Goal: Task Accomplishment & Management: Use online tool/utility

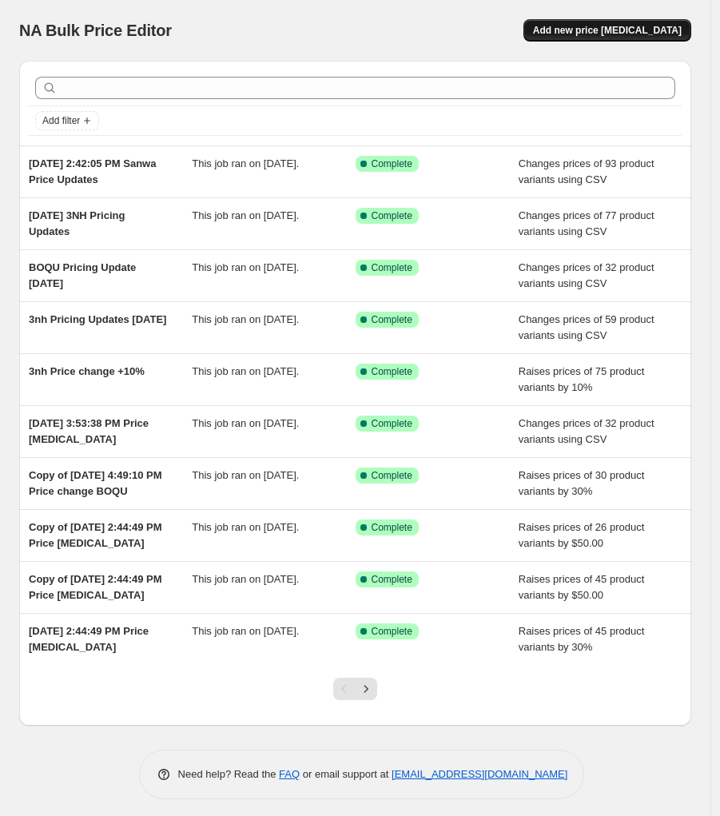
click at [636, 37] on button "Add new price [MEDICAL_DATA]" at bounding box center [608, 30] width 168 height 22
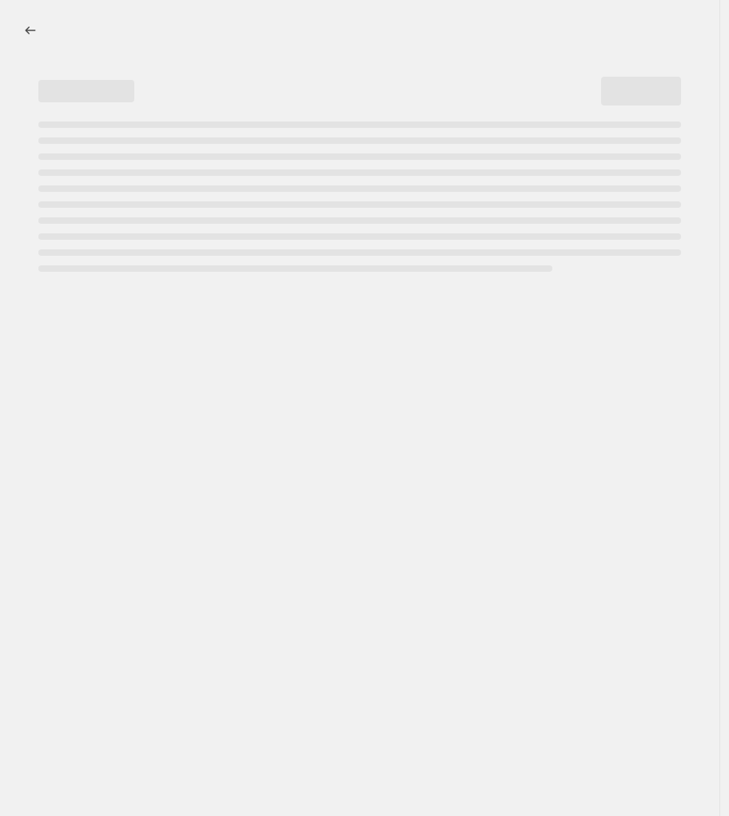
select select "percentage"
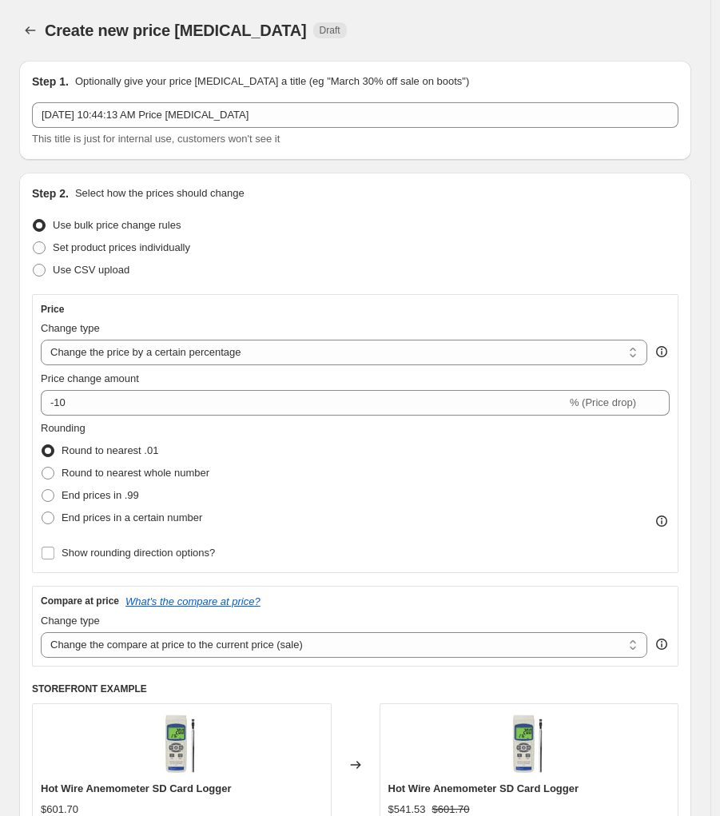
scroll to position [1, 0]
click at [104, 269] on span "Use CSV upload" at bounding box center [91, 269] width 77 height 12
click at [34, 264] on input "Use CSV upload" at bounding box center [33, 263] width 1 height 1
radio input "true"
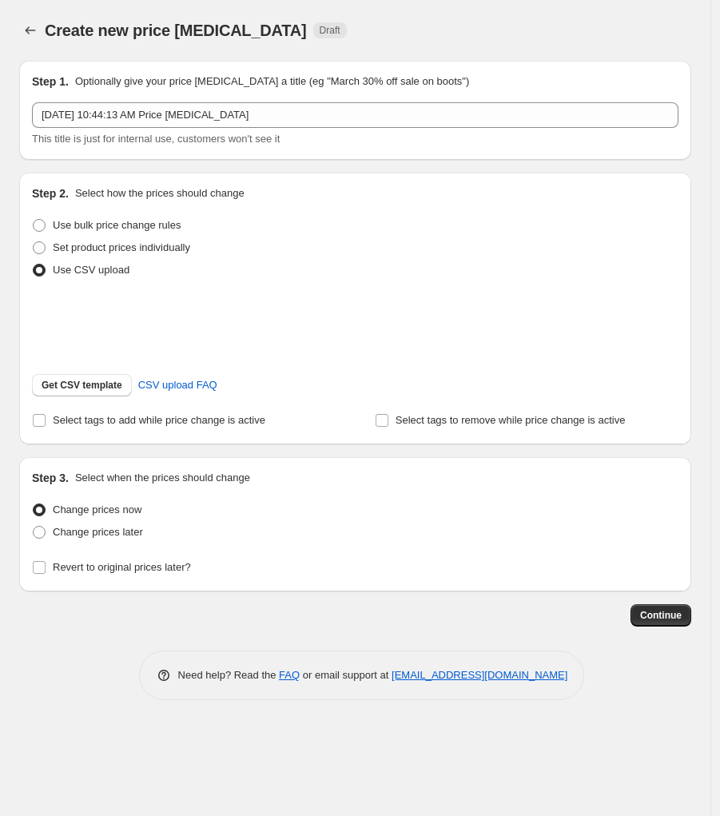
scroll to position [0, 0]
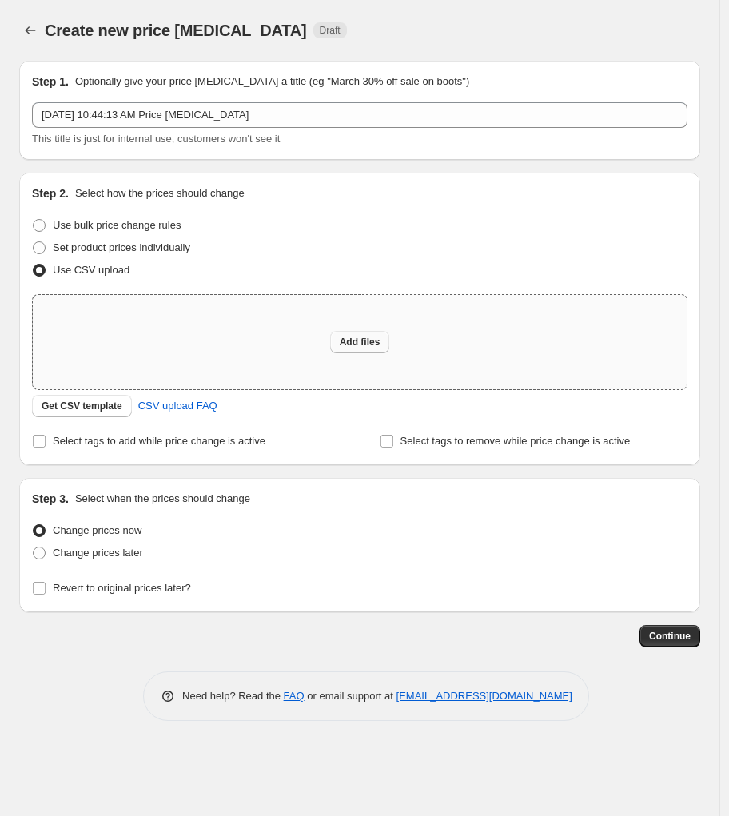
click at [355, 338] on span "Add files" at bounding box center [360, 342] width 41 height 13
type input "C:\fakepath\Metash Prices [DATE].csv"
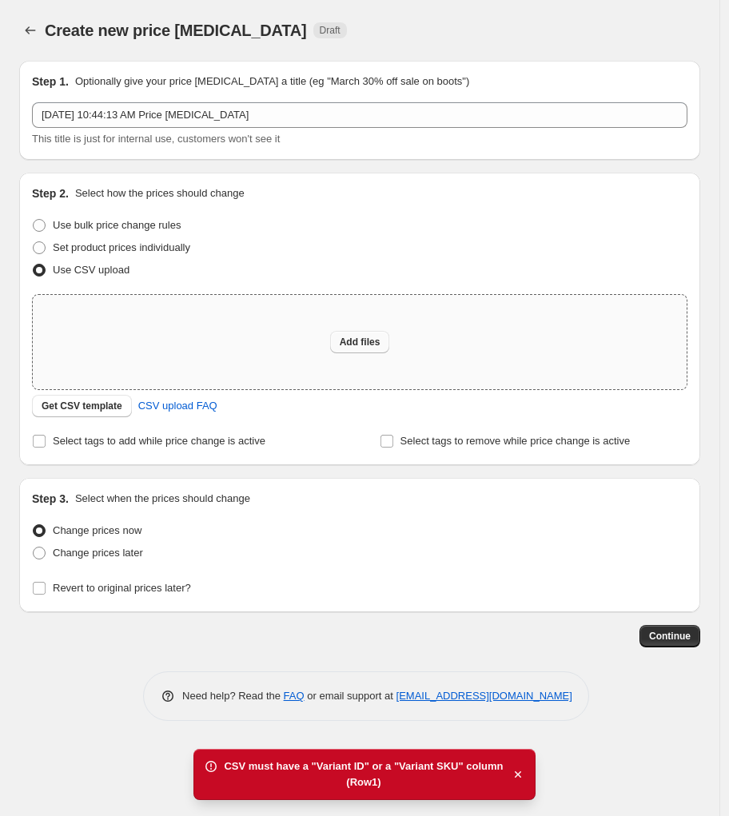
click at [355, 341] on span "Add files" at bounding box center [360, 342] width 41 height 13
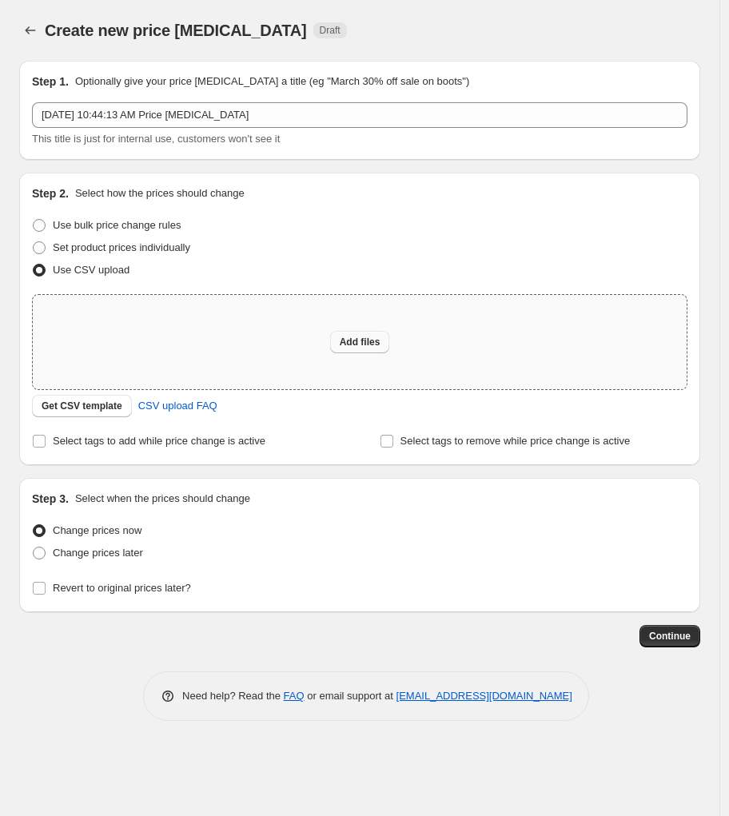
type input "C:\fakepath\Metash Prices [DATE].csv"
click at [372, 346] on span "Add files" at bounding box center [360, 342] width 41 height 13
type input "C:\fakepath\Metash Prices [DATE].csv"
click at [381, 345] on button "Add files" at bounding box center [360, 342] width 60 height 22
type input "C:\fakepath\Metash Prices [DATE].csv"
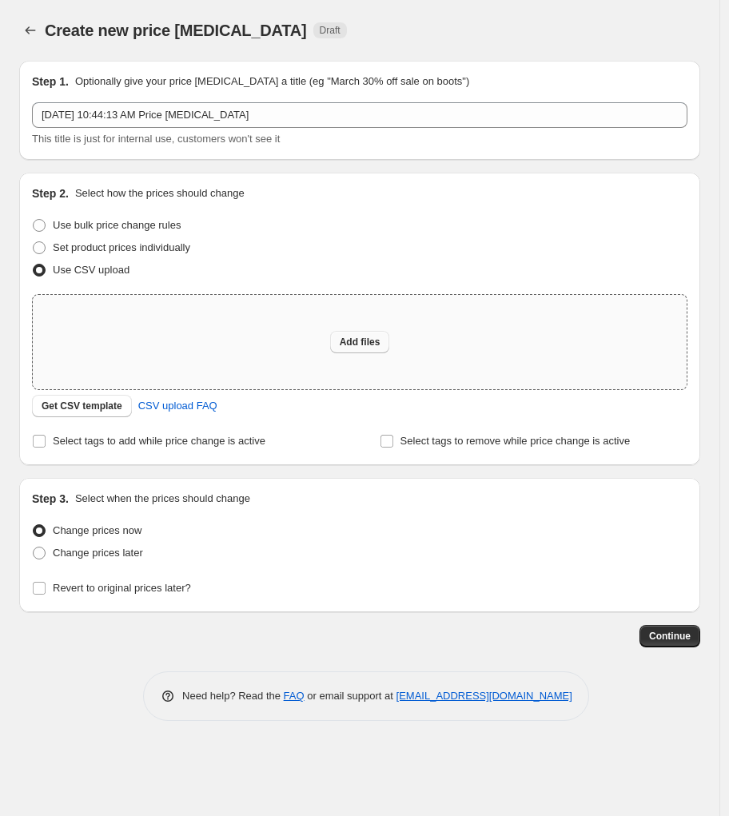
click at [357, 349] on button "Add files" at bounding box center [360, 342] width 60 height 22
type input "C:\fakepath\Metash Prices [DATE].csv"
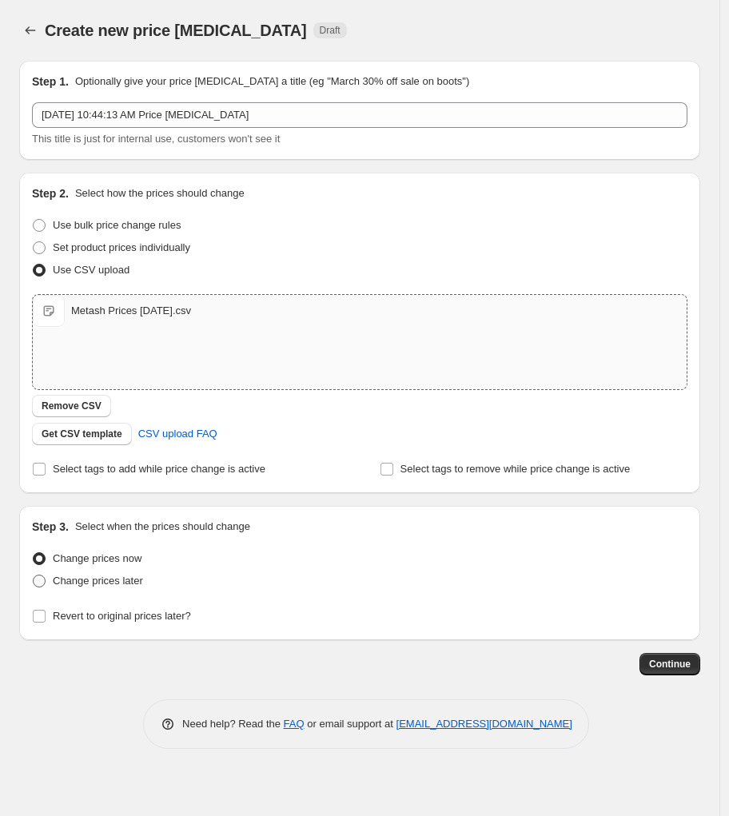
click at [38, 575] on span at bounding box center [39, 581] width 13 height 13
click at [34, 575] on input "Change prices later" at bounding box center [33, 575] width 1 height 1
radio input "true"
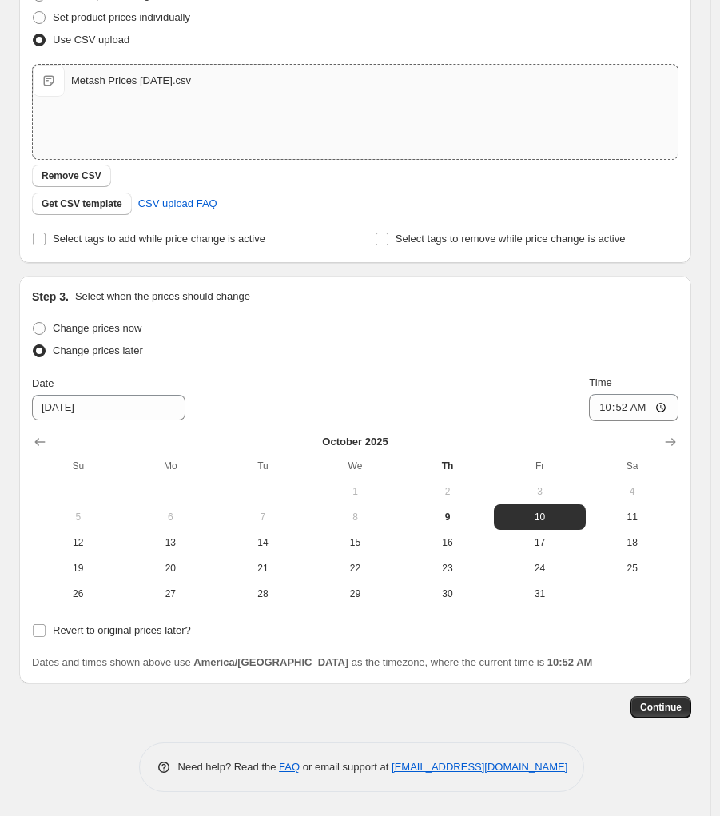
scroll to position [232, 0]
click at [456, 515] on span "9" at bounding box center [448, 517] width 80 height 13
type input "[DATE]"
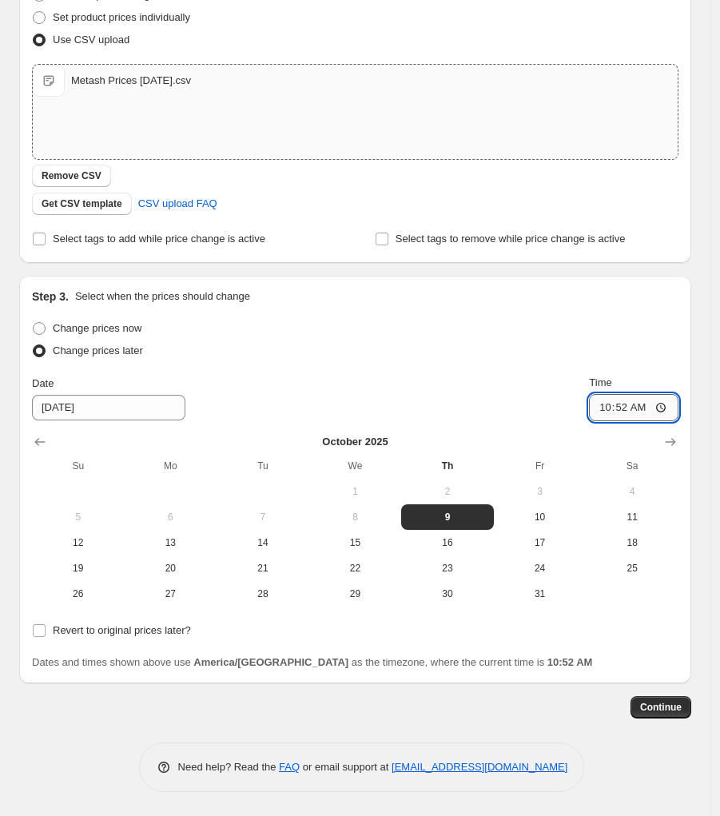
drag, startPoint x: 659, startPoint y: 402, endPoint x: 666, endPoint y: 416, distance: 15.4
click at [658, 402] on input "10:52" at bounding box center [634, 407] width 90 height 27
click at [648, 408] on input "10:52" at bounding box center [634, 407] width 90 height 27
click at [586, 406] on div "Date [DATE] Time 10:52" at bounding box center [355, 398] width 647 height 46
click at [631, 408] on input "10:52" at bounding box center [634, 407] width 90 height 27
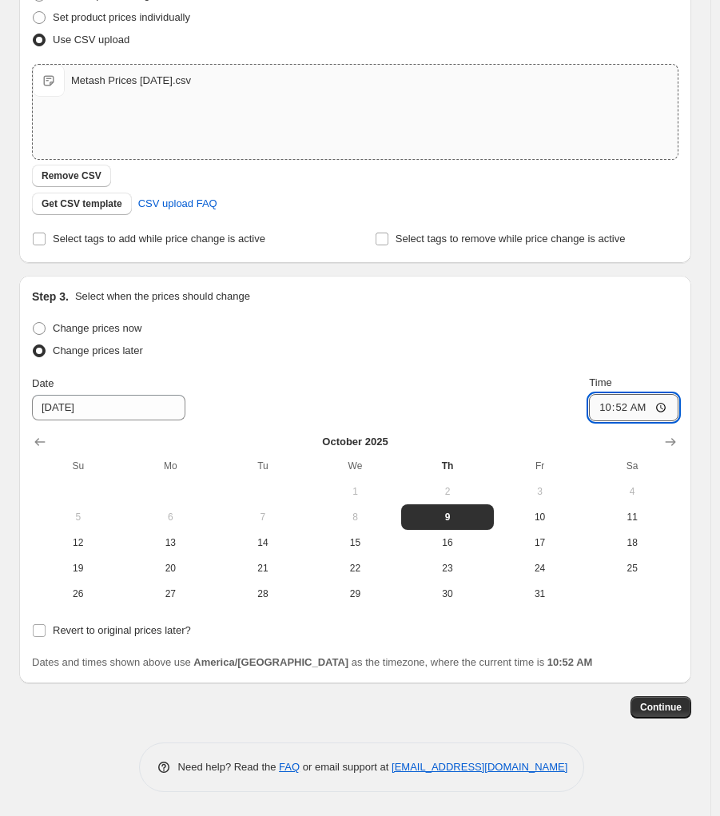
click at [631, 408] on input "10:52" at bounding box center [634, 407] width 90 height 27
click at [650, 409] on input "04:52" at bounding box center [634, 407] width 90 height 27
click at [673, 408] on input "04:00" at bounding box center [634, 407] width 90 height 27
type input "16:00"
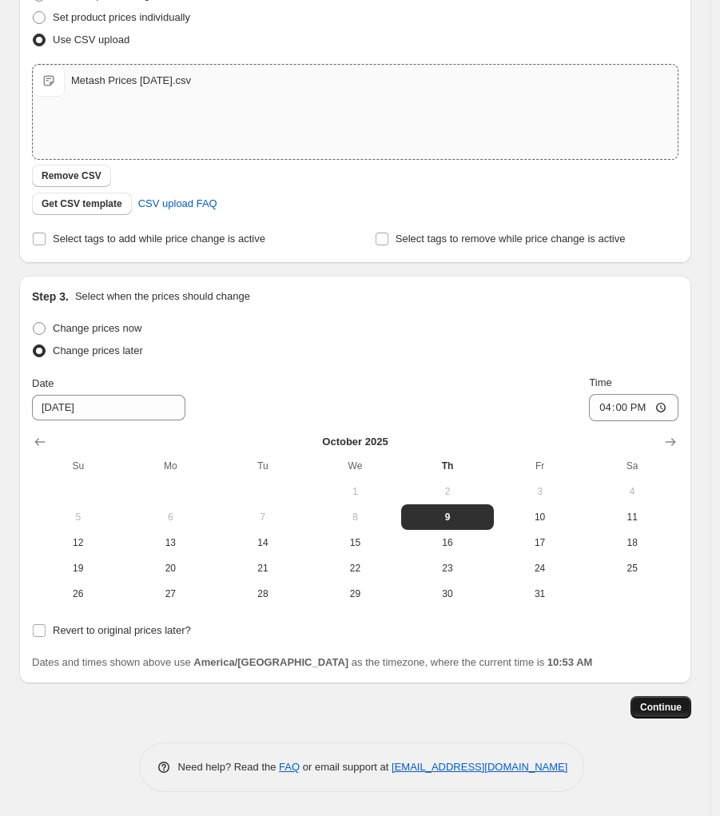
click at [678, 709] on span "Continue" at bounding box center [661, 707] width 42 height 13
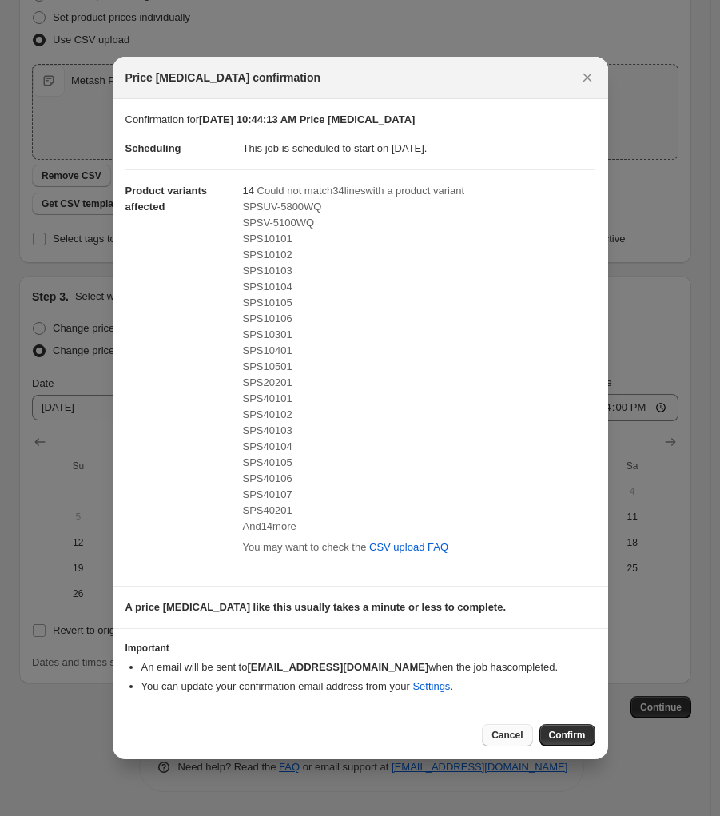
click at [511, 737] on span "Cancel" at bounding box center [507, 735] width 31 height 13
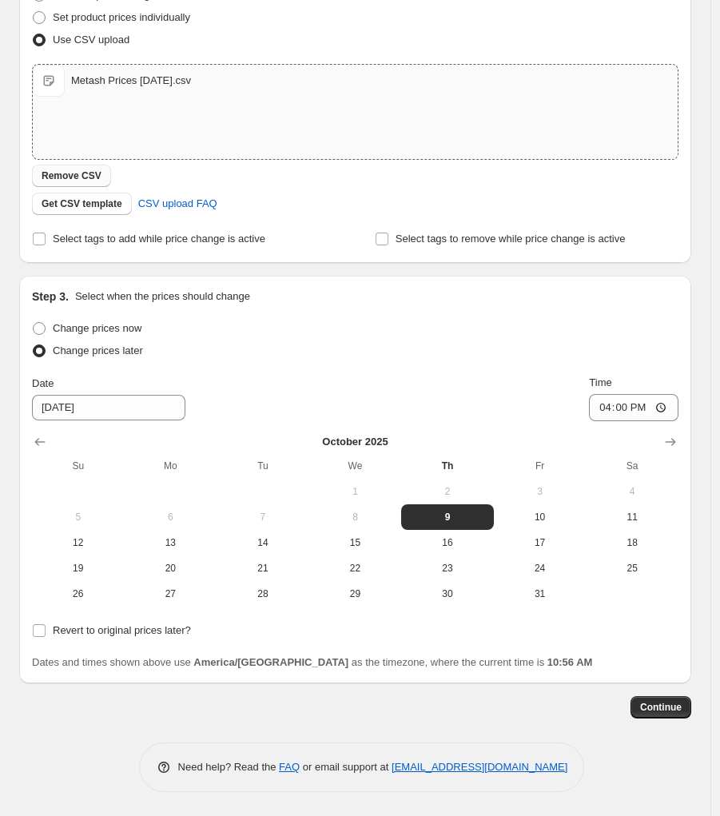
click at [86, 165] on button "Remove CSV" at bounding box center [71, 176] width 79 height 22
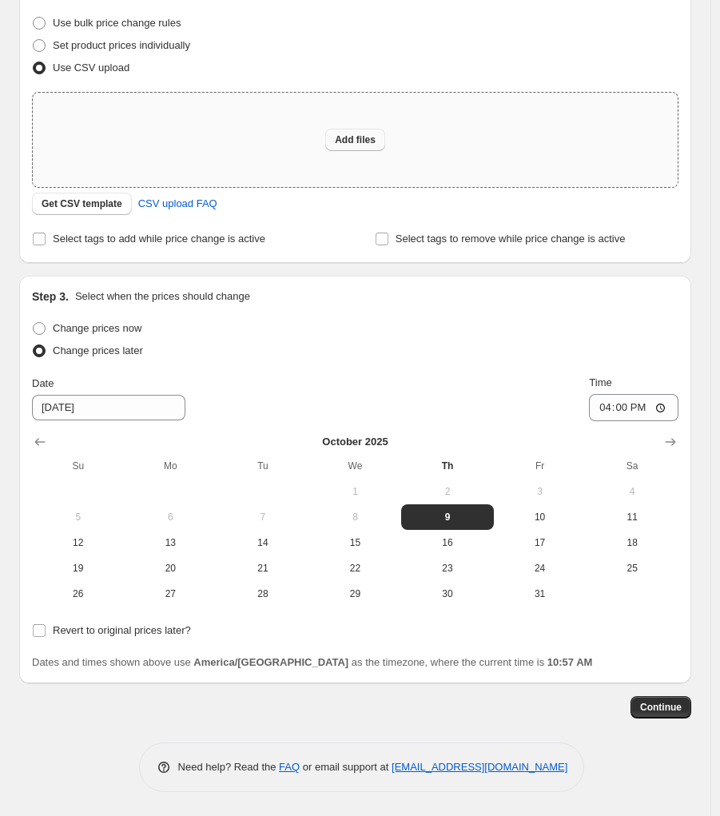
click at [361, 136] on span "Add files" at bounding box center [355, 139] width 41 height 13
type input "C:\fakepath\Metash Prices [DATE].csv"
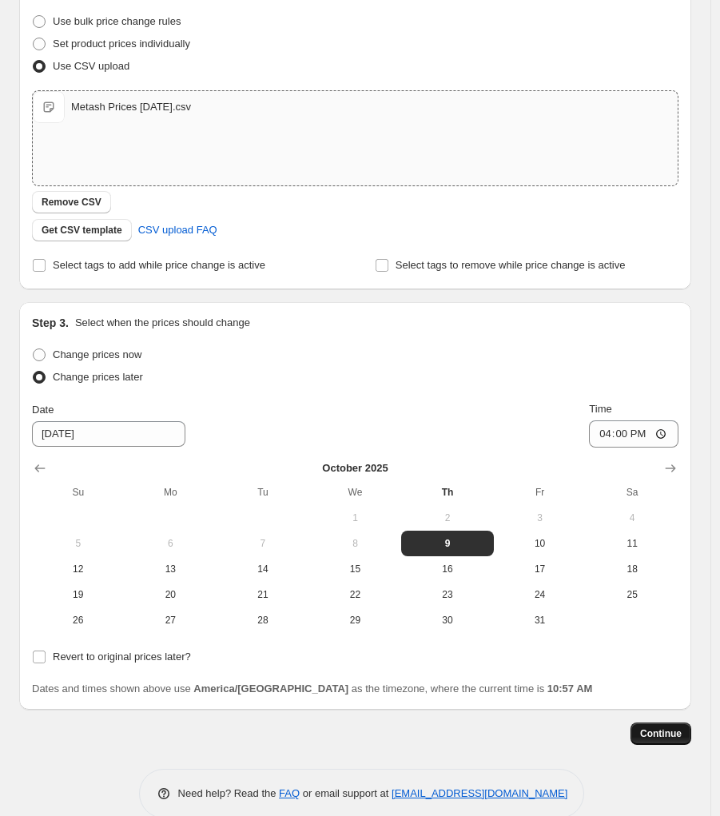
click at [663, 729] on button "Continue" at bounding box center [661, 734] width 61 height 22
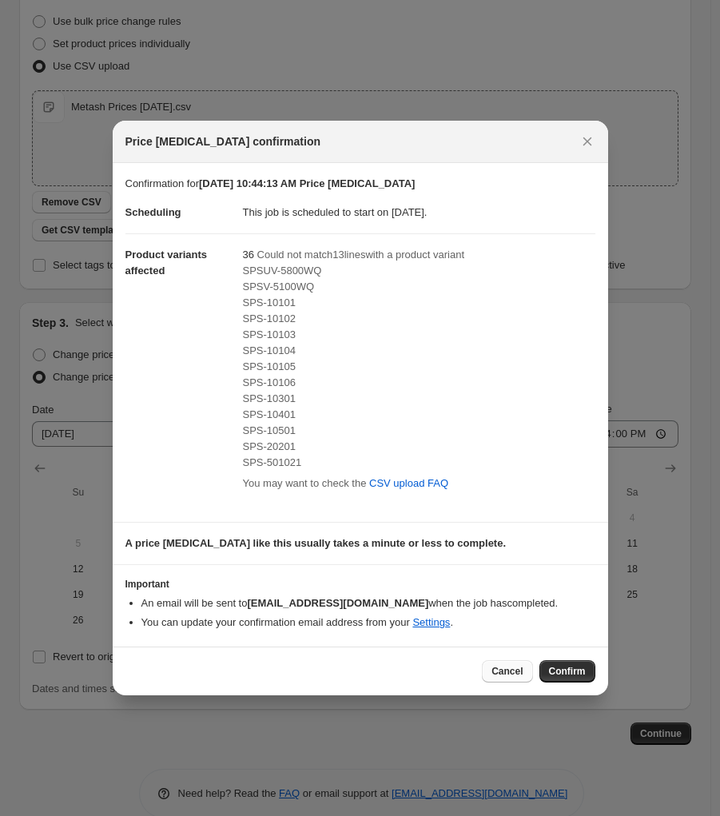
click at [506, 673] on span "Cancel" at bounding box center [507, 671] width 31 height 13
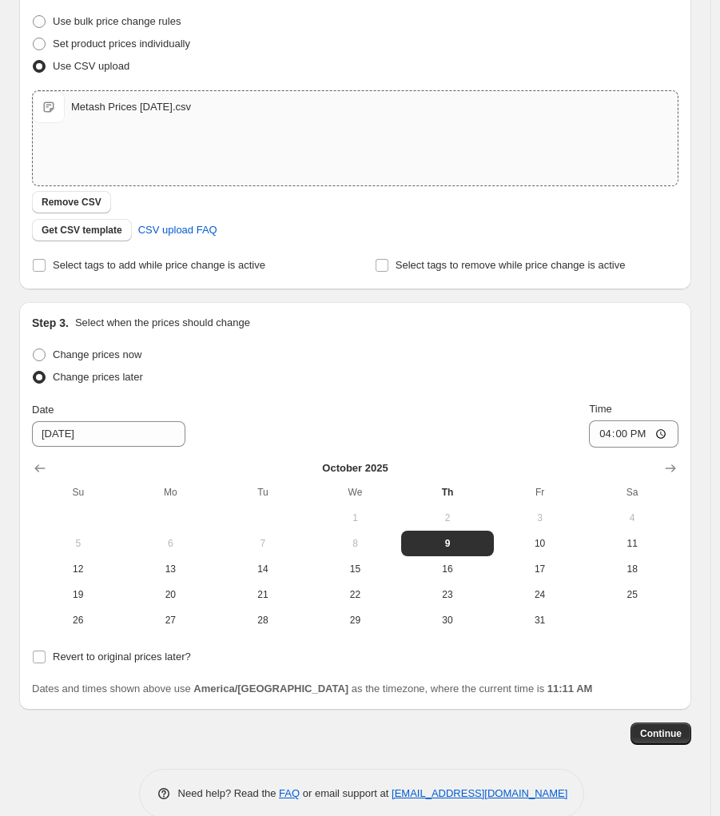
click at [367, 158] on div "Metash Prices [DATE].csv Metash Prices [DATE].csv" at bounding box center [355, 138] width 645 height 94
type input "C:\fakepath\Metash Prices [DATE].csv"
click at [681, 730] on span "Continue" at bounding box center [661, 733] width 42 height 13
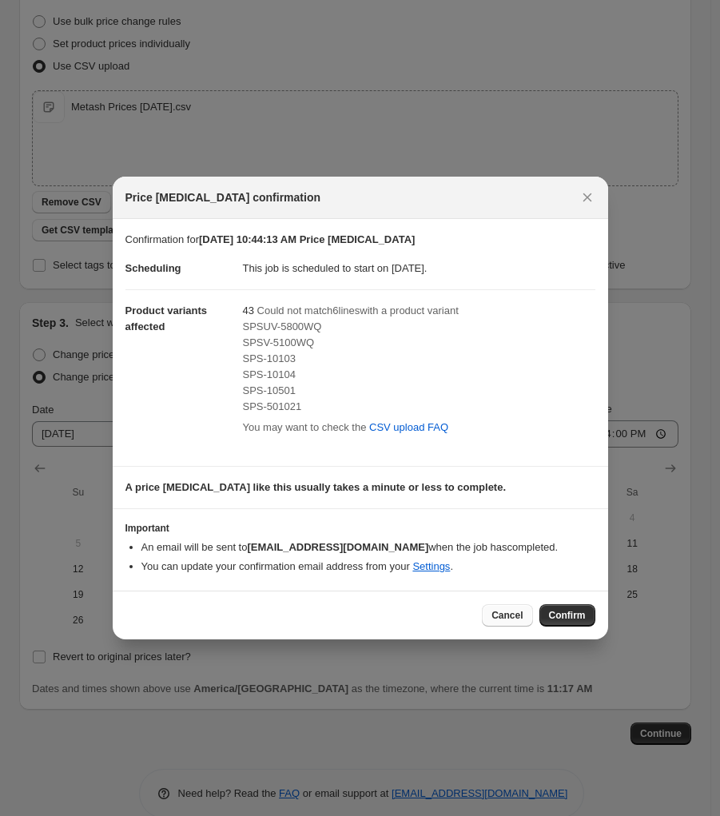
click at [505, 625] on button "Cancel" at bounding box center [507, 615] width 50 height 22
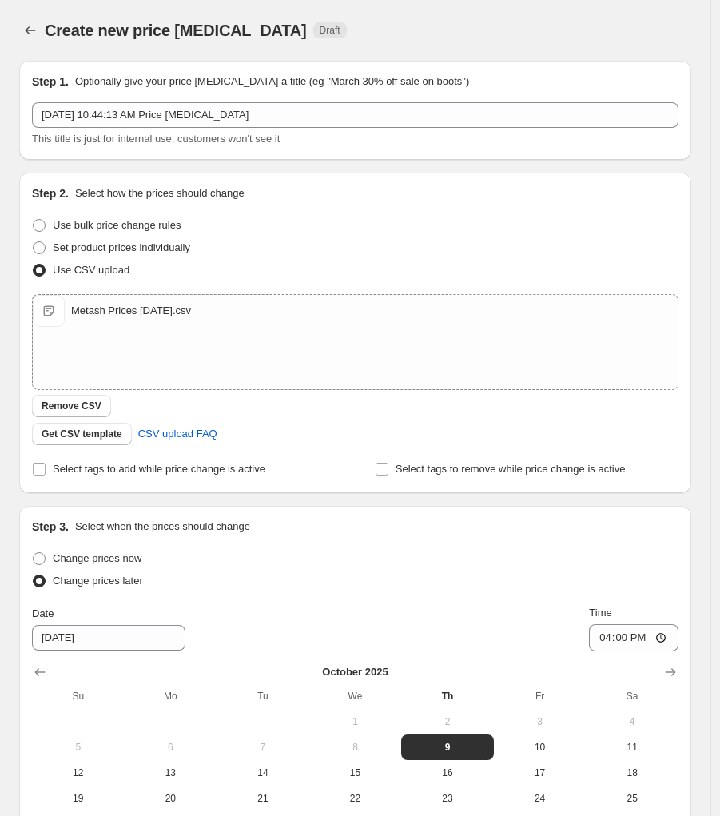
scroll to position [204, 0]
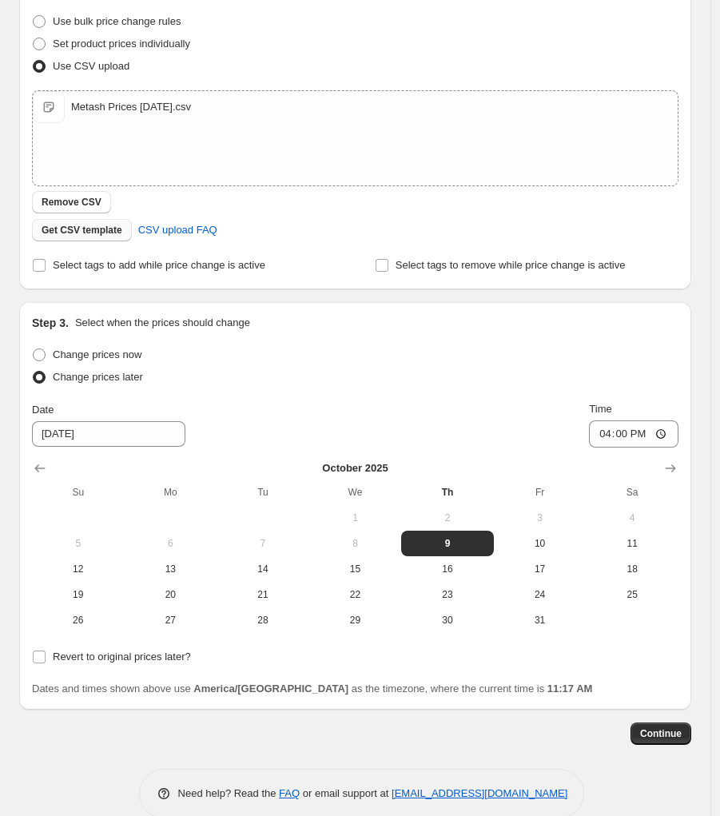
drag, startPoint x: 86, startPoint y: 198, endPoint x: 99, endPoint y: 193, distance: 14.4
click at [86, 198] on span "Remove CSV" at bounding box center [72, 202] width 60 height 13
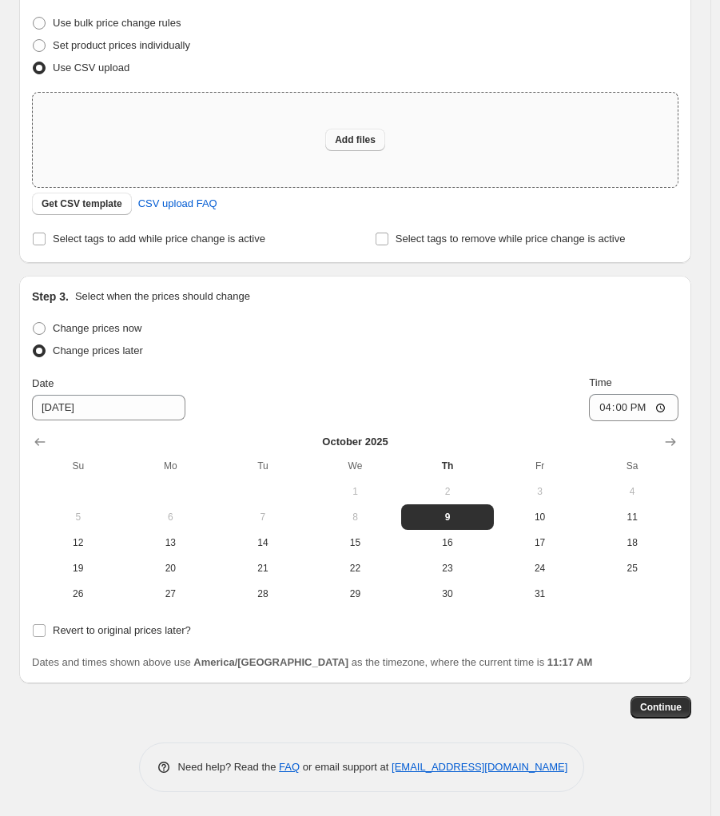
click at [367, 136] on span "Add files" at bounding box center [355, 139] width 41 height 13
type input "C:\fakepath\Metash Prices [DATE].csv"
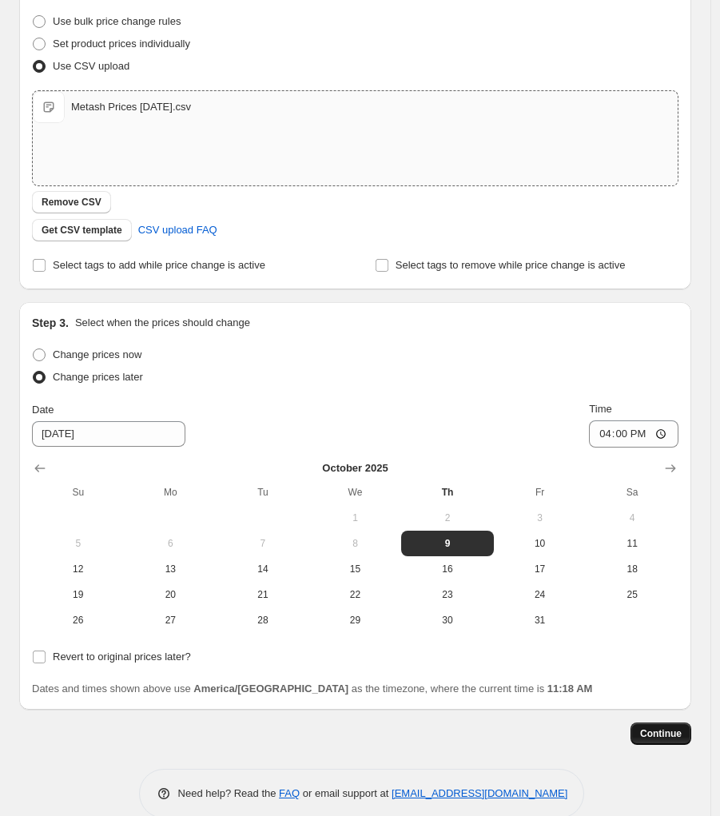
click at [672, 733] on span "Continue" at bounding box center [661, 733] width 42 height 13
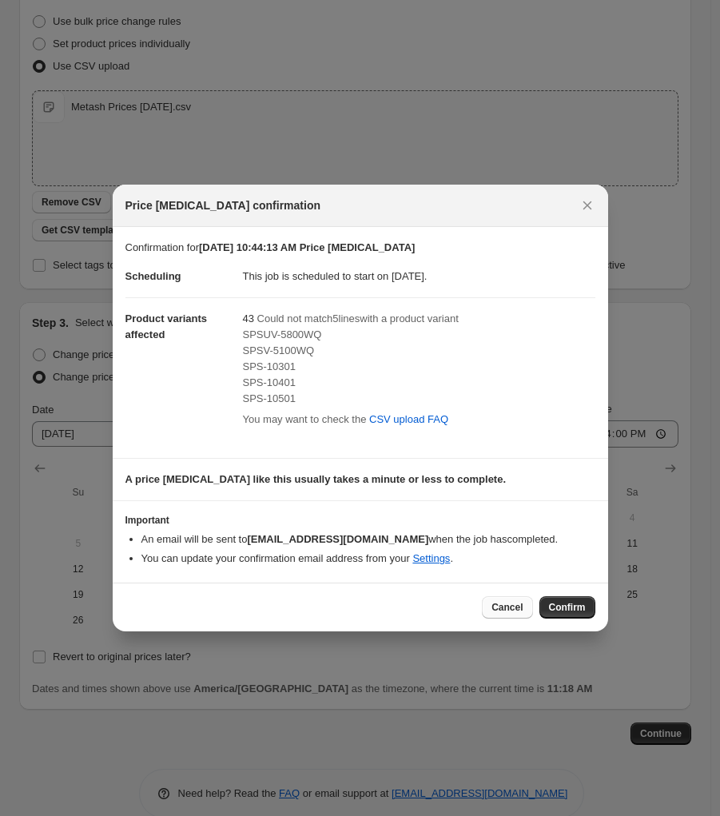
click at [511, 610] on span "Cancel" at bounding box center [507, 607] width 31 height 13
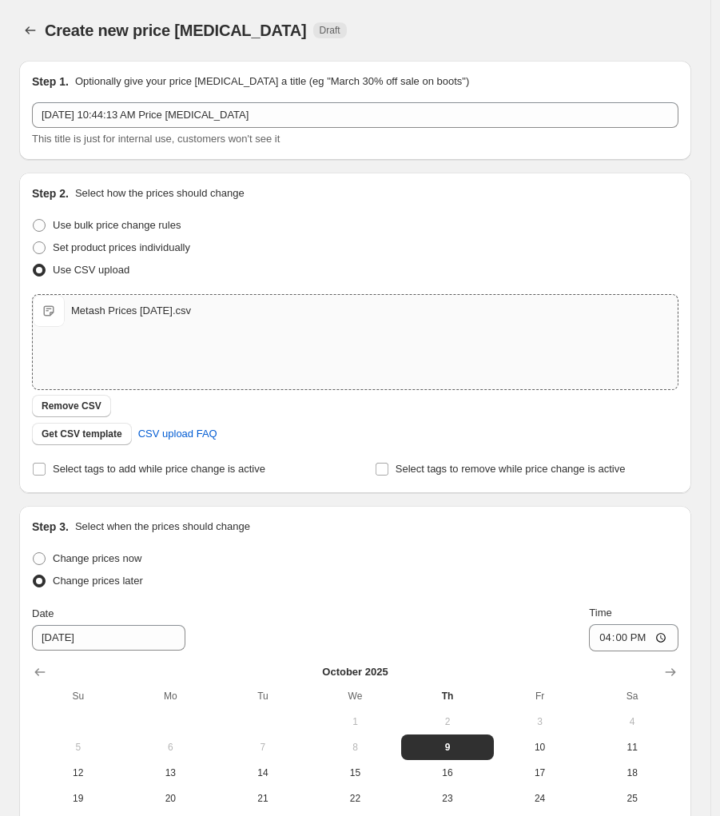
scroll to position [204, 0]
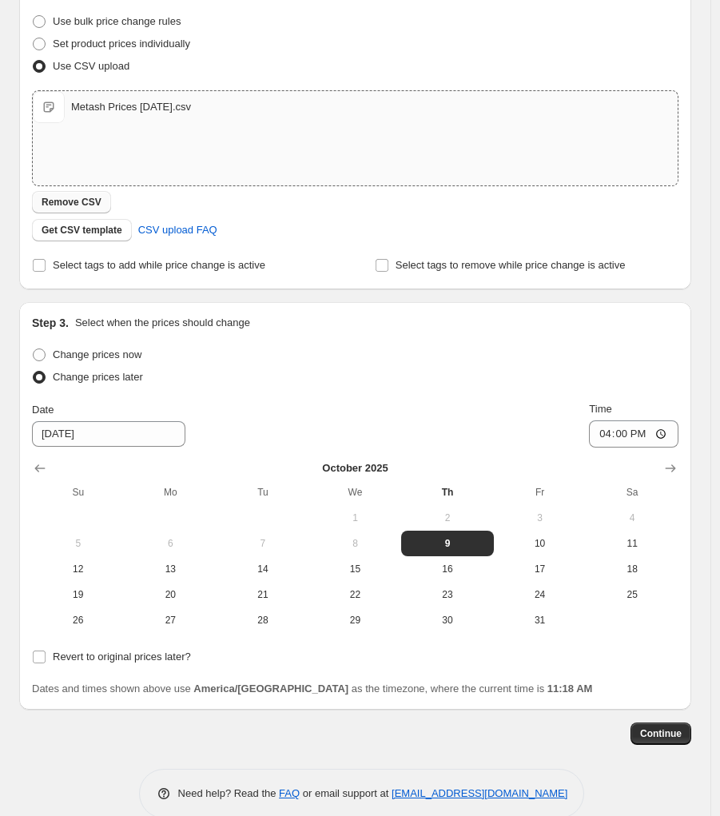
click at [86, 207] on span "Remove CSV" at bounding box center [72, 202] width 60 height 13
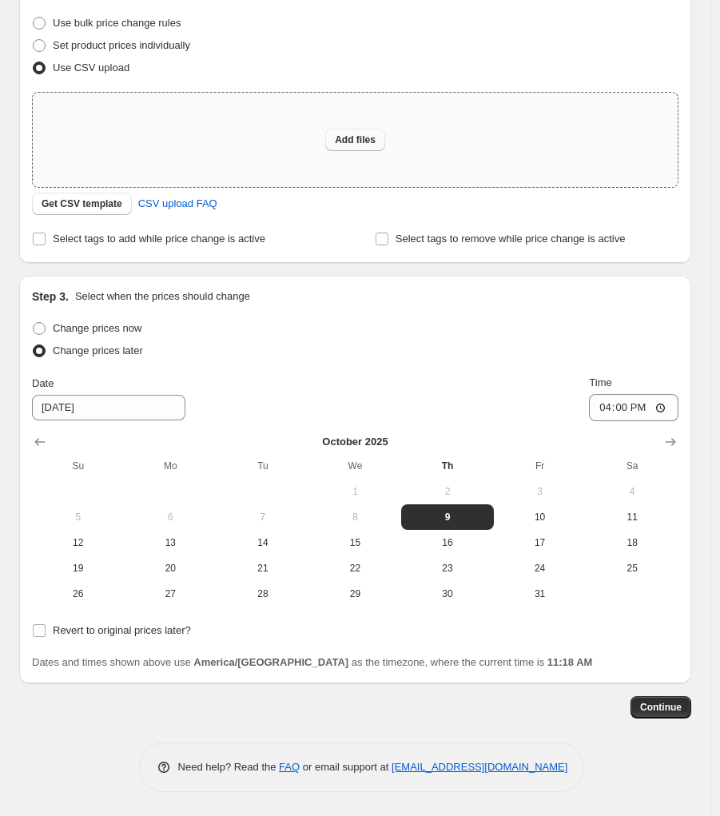
click at [346, 140] on span "Add files" at bounding box center [355, 139] width 41 height 13
type input "C:\fakepath\Metash Prices [DATE].csv"
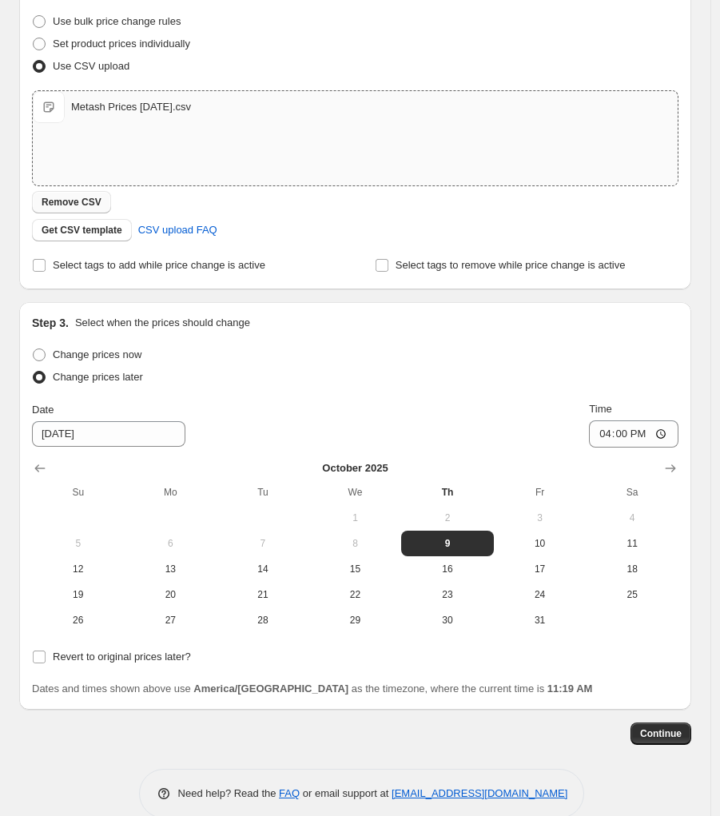
click at [85, 200] on span "Remove CSV" at bounding box center [72, 202] width 60 height 13
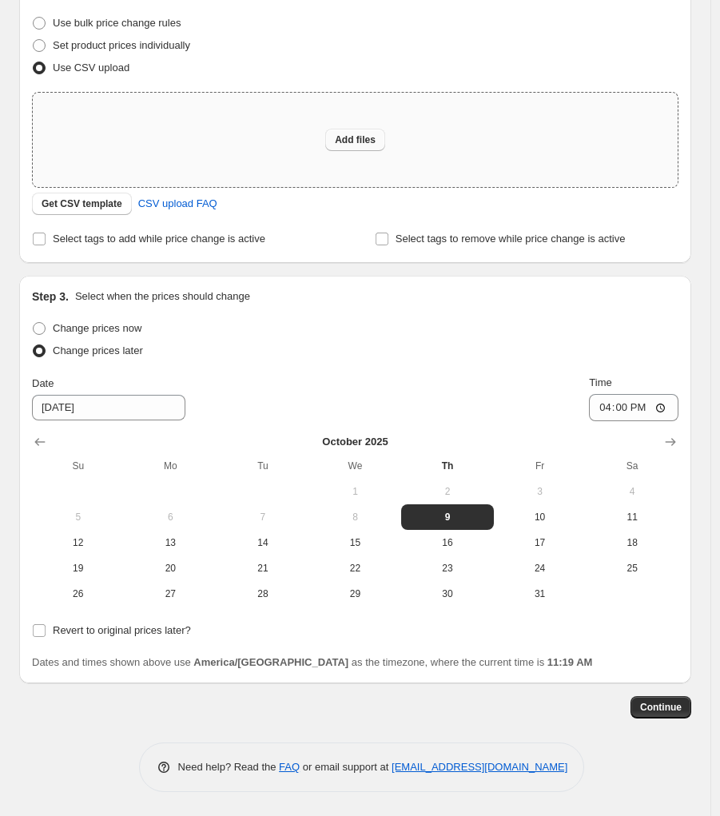
click at [361, 144] on span "Add files" at bounding box center [355, 139] width 41 height 13
type input "C:\fakepath\Metash Prices [DATE].csv"
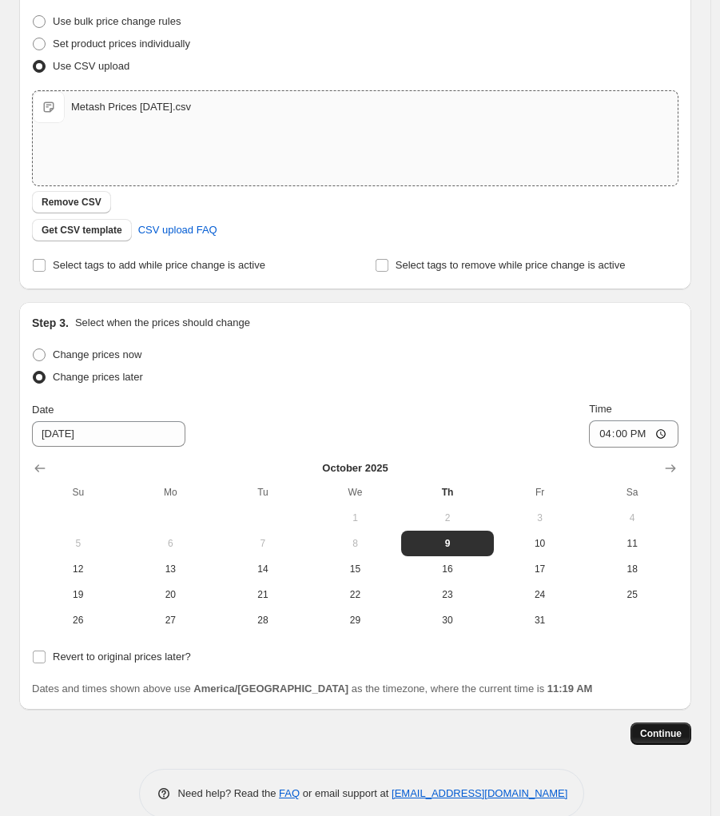
click at [668, 730] on span "Continue" at bounding box center [661, 733] width 42 height 13
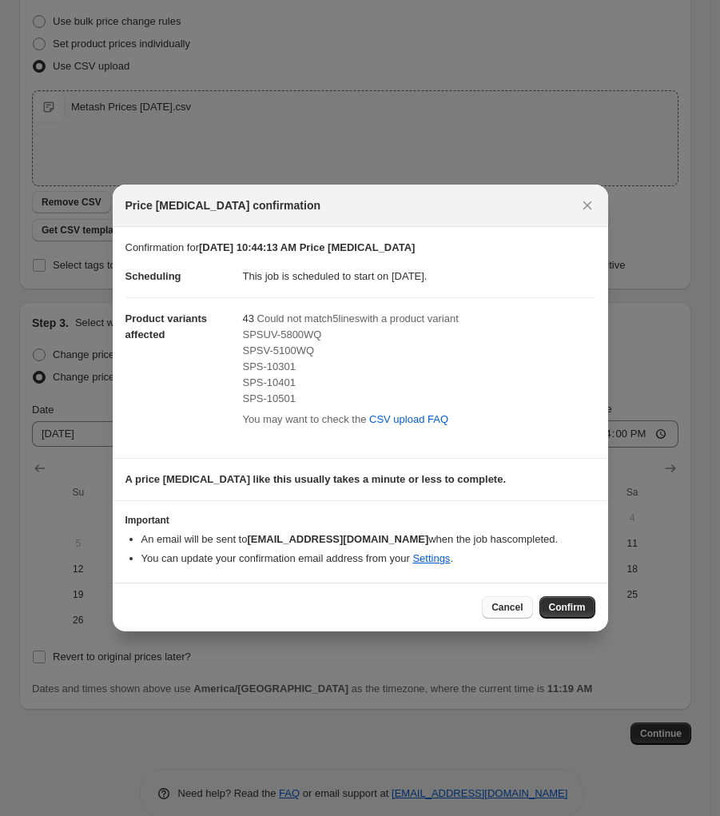
click at [511, 607] on span "Cancel" at bounding box center [507, 607] width 31 height 13
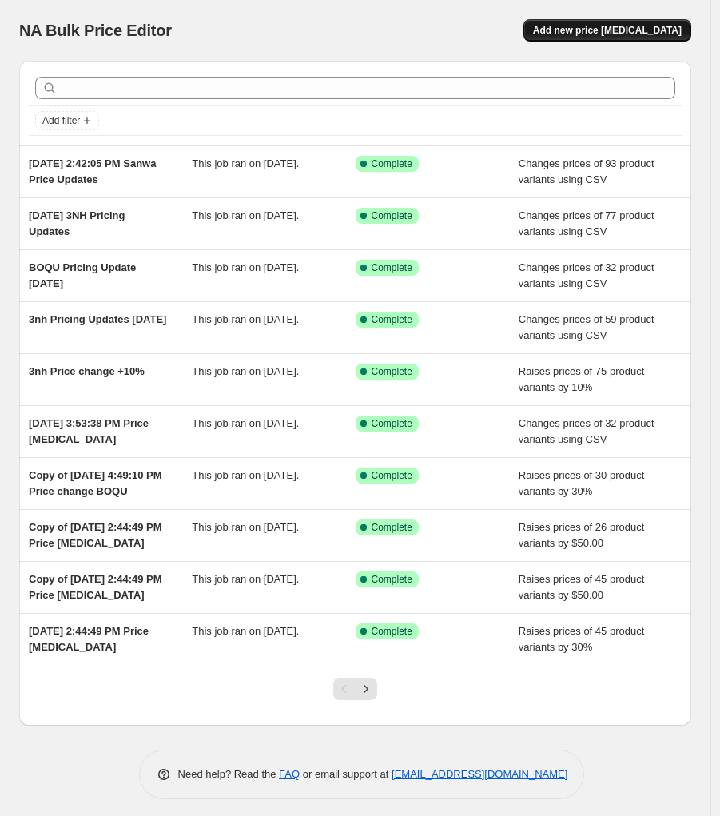
click at [617, 30] on span "Add new price [MEDICAL_DATA]" at bounding box center [607, 30] width 149 height 13
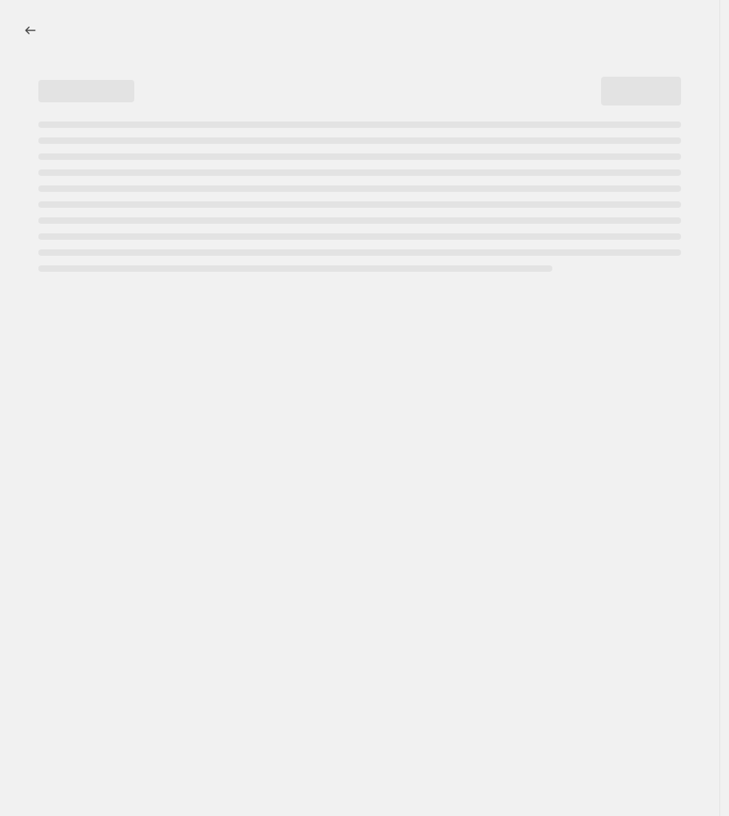
select select "percentage"
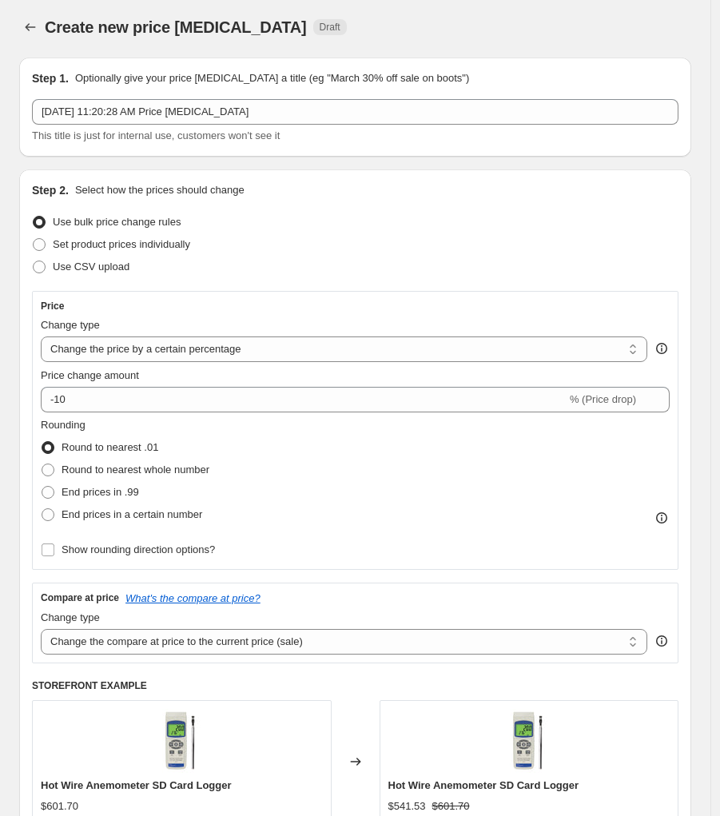
scroll to position [2, 0]
click at [63, 269] on span "Use CSV upload" at bounding box center [91, 267] width 77 height 12
click at [34, 262] on input "Use CSV upload" at bounding box center [33, 261] width 1 height 1
radio input "true"
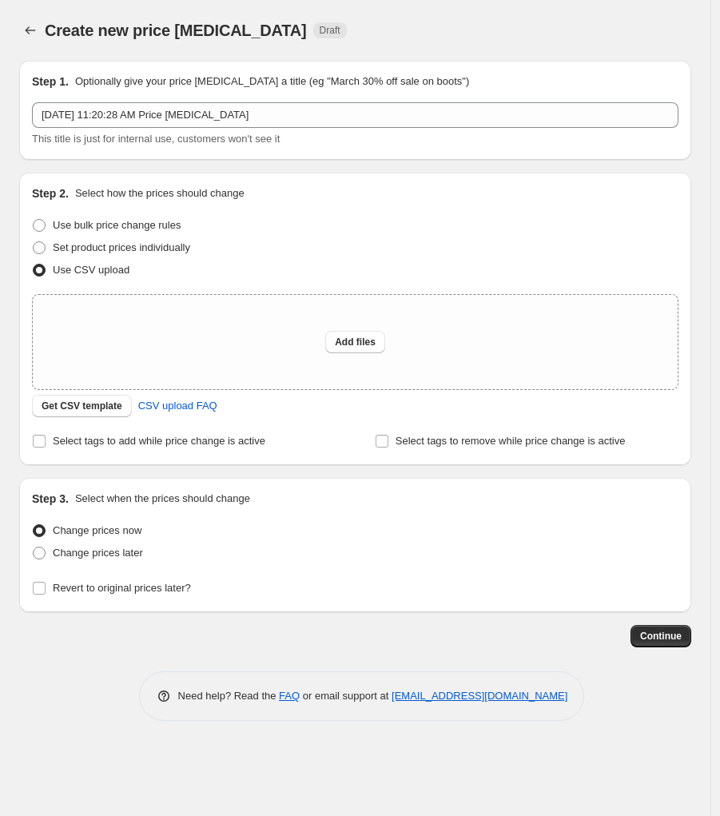
scroll to position [0, 0]
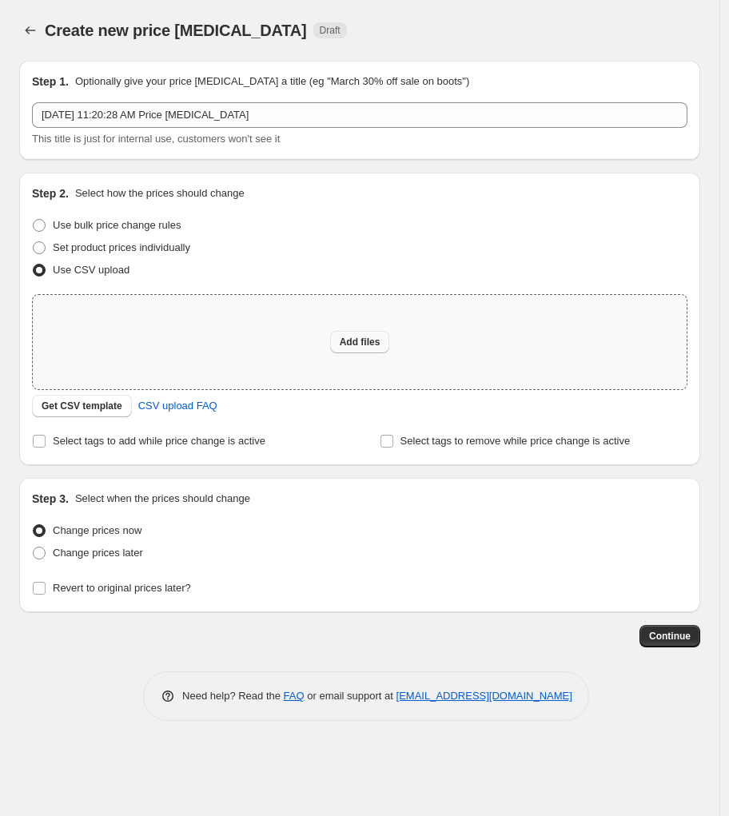
click at [359, 346] on span "Add files" at bounding box center [360, 342] width 41 height 13
type input "C:\fakepath\Metash Prices [DATE].csv"
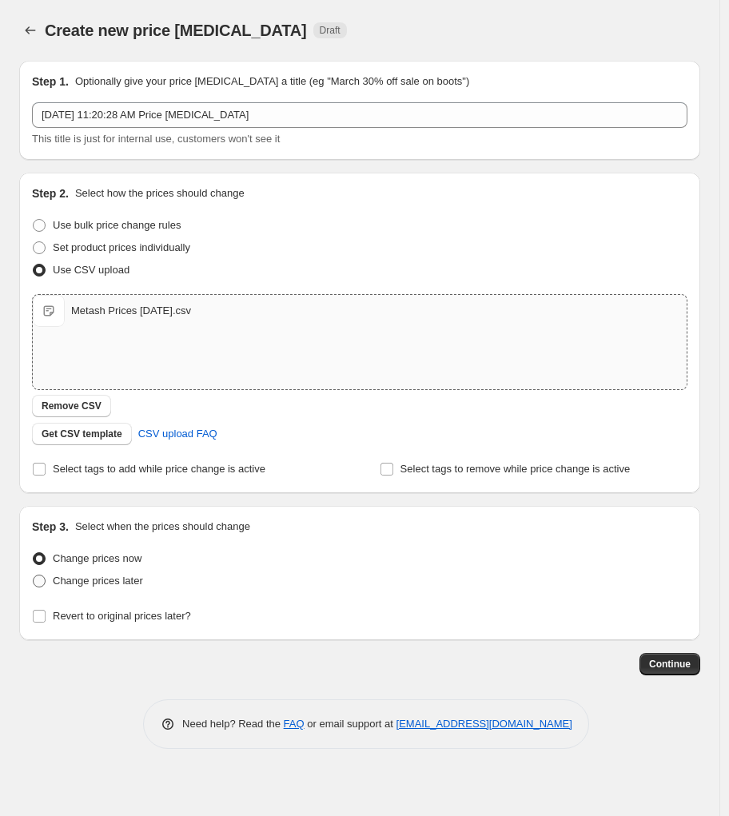
drag, startPoint x: 87, startPoint y: 580, endPoint x: 95, endPoint y: 582, distance: 8.3
click at [88, 580] on span "Change prices later" at bounding box center [98, 581] width 90 height 12
click at [34, 576] on input "Change prices later" at bounding box center [33, 575] width 1 height 1
radio input "true"
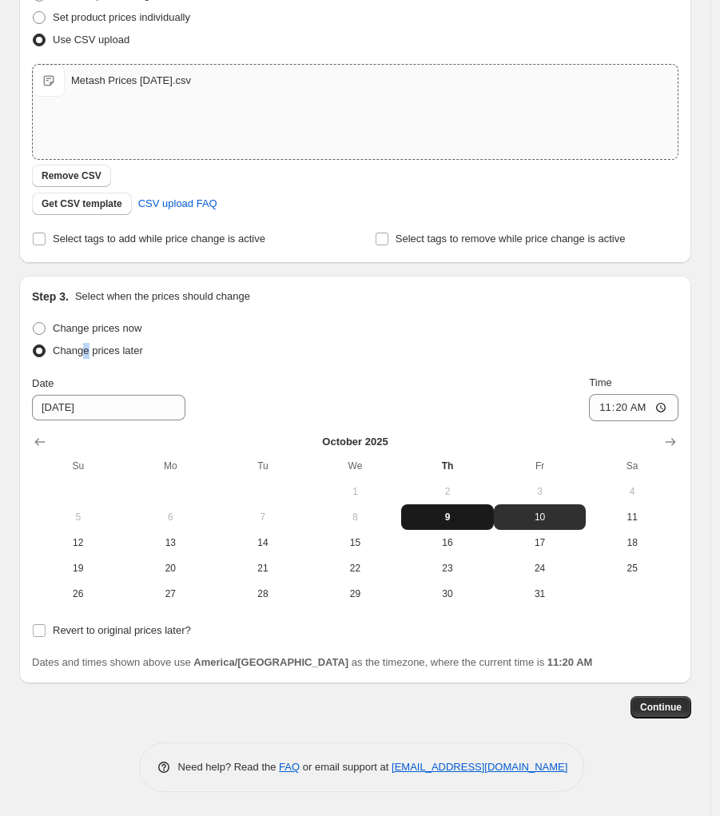
scroll to position [232, 0]
click at [452, 516] on span "9" at bounding box center [448, 517] width 80 height 13
type input "[DATE]"
click at [654, 403] on input "11:20" at bounding box center [634, 407] width 90 height 27
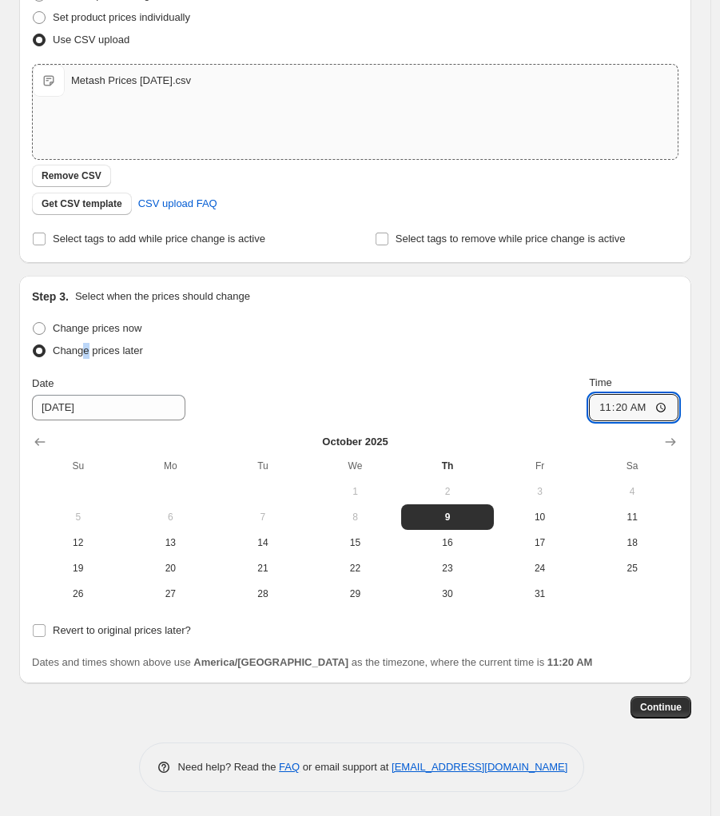
drag, startPoint x: 626, startPoint y: 408, endPoint x: 698, endPoint y: 404, distance: 72.1
click at [691, 404] on div "Step 3. Select when the prices should change Change prices now Change prices la…" at bounding box center [355, 480] width 672 height 408
click at [670, 406] on input "04:20" at bounding box center [634, 407] width 90 height 27
type input "16:20"
click at [679, 709] on span "Continue" at bounding box center [661, 707] width 42 height 13
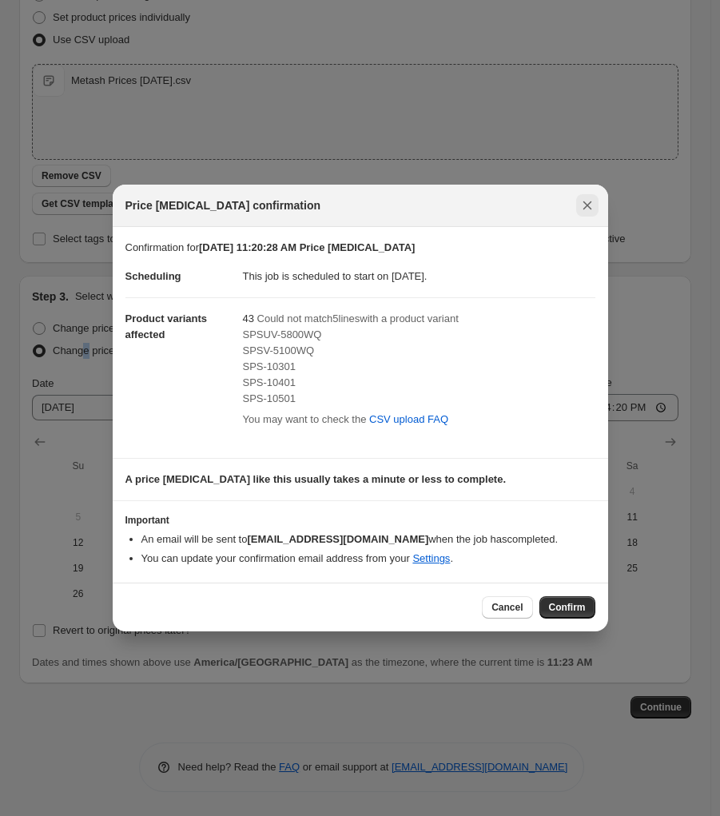
click at [591, 201] on icon "Close" at bounding box center [587, 205] width 9 height 9
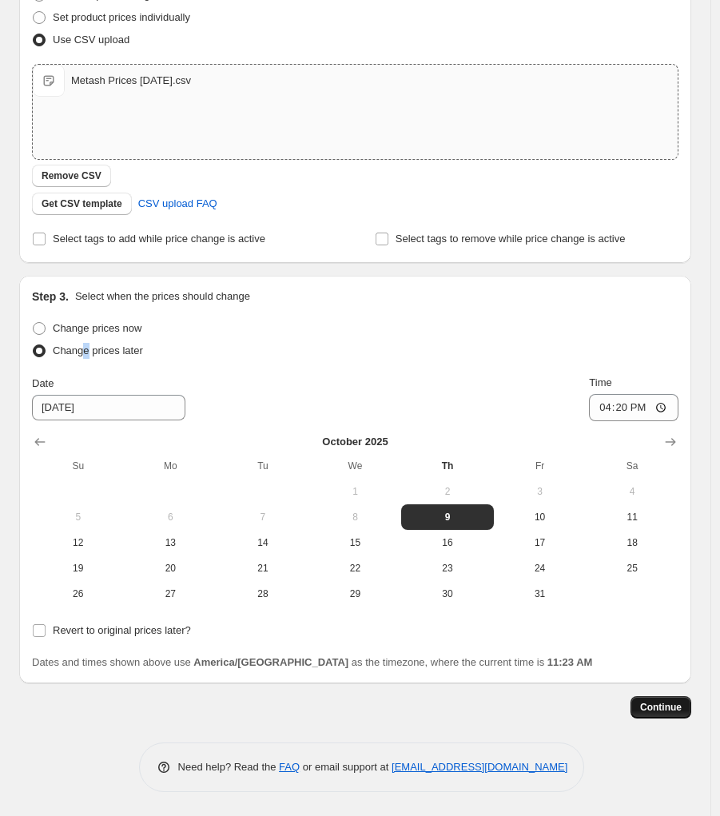
click at [678, 710] on span "Continue" at bounding box center [661, 707] width 42 height 13
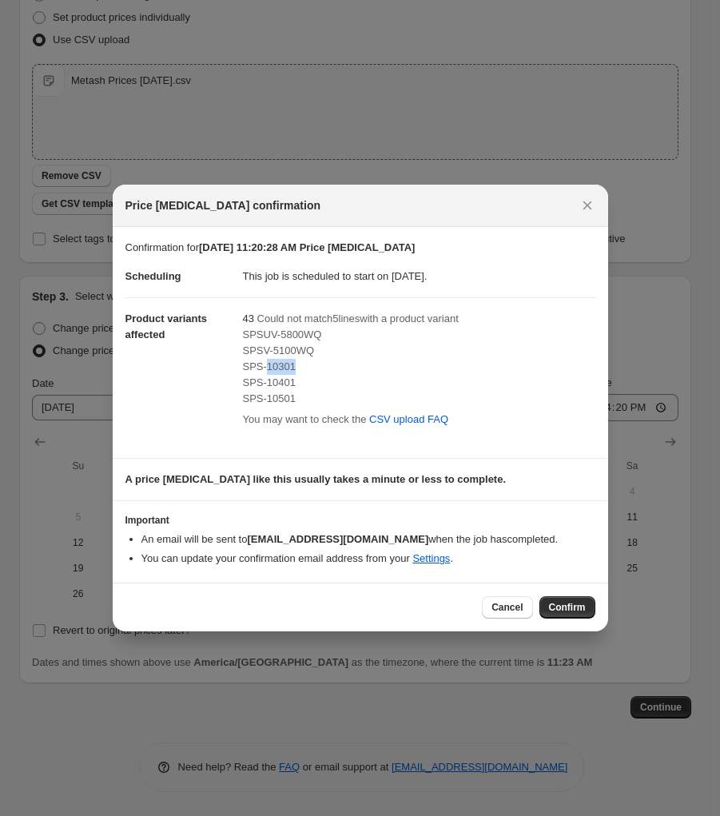
drag, startPoint x: 301, startPoint y: 365, endPoint x: 269, endPoint y: 365, distance: 31.2
click at [269, 365] on div "SPS-10301" at bounding box center [419, 367] width 353 height 16
copy span "10301"
